Goal: Transaction & Acquisition: Purchase product/service

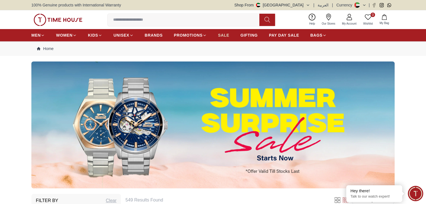
click at [224, 36] on span "SALE" at bounding box center [223, 35] width 11 height 6
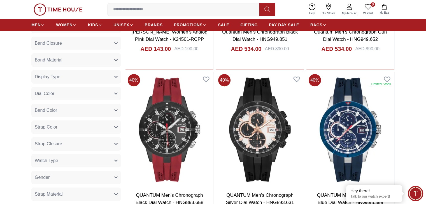
scroll to position [336, 0]
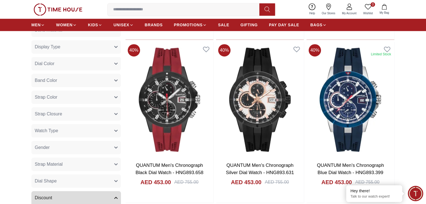
click at [112, 148] on button "Gender" at bounding box center [76, 147] width 90 height 13
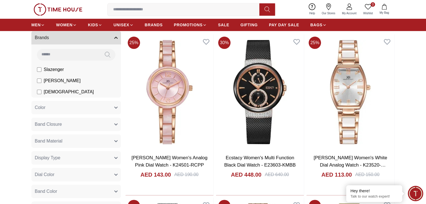
scroll to position [179, 0]
